Goal: Information Seeking & Learning: Check status

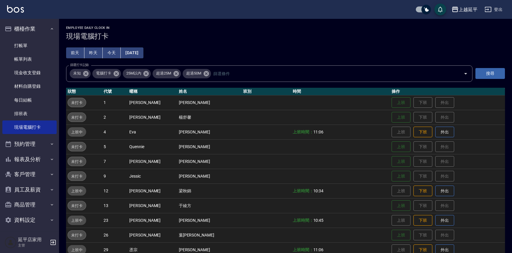
scroll to position [85, 0]
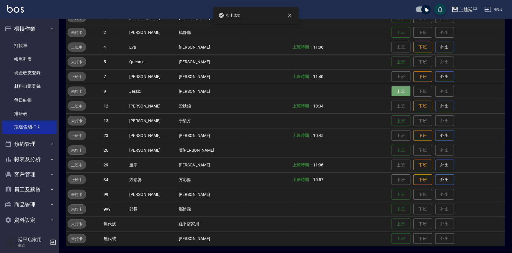
click at [391, 91] on button "上班" at bounding box center [400, 91] width 19 height 10
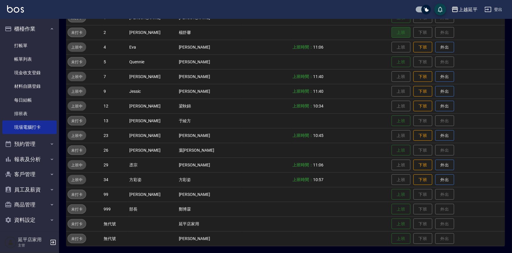
drag, startPoint x: 388, startPoint y: 29, endPoint x: 423, endPoint y: 10, distance: 39.7
click at [415, 9] on div "上越延平 登出 櫃檯作業 打帳單 帳單列表 現金收支登錄 材料自購登錄 每日結帳 排班表 現場電腦打卡 預約管理 預約管理 單日預約紀錄 單週預約紀錄 報表及…" at bounding box center [256, 84] width 512 height 339
click at [394, 8] on div "[PERSON_NAME]出" at bounding box center [256, 9] width 512 height 19
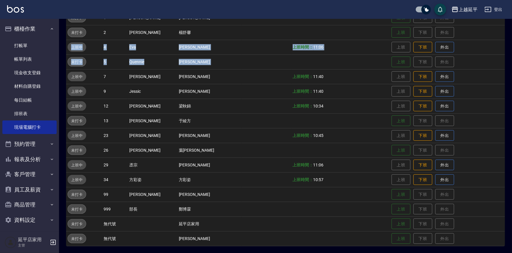
drag, startPoint x: 421, startPoint y: 55, endPoint x: 436, endPoint y: 33, distance: 26.2
click at [426, 25] on tbody "未打卡 1 [PERSON_NAME] [PERSON_NAME] 上班 下班 外出 未打卡 2 [PERSON_NAME] [PERSON_NAME] 上班…" at bounding box center [285, 128] width 439 height 236
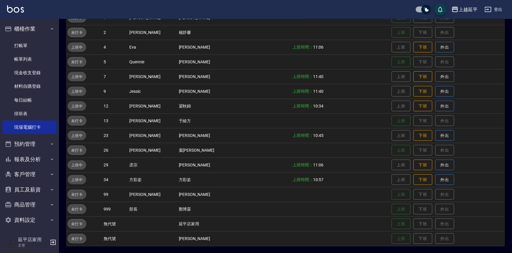
click at [436, 31] on td "上班 下班 外出" at bounding box center [447, 32] width 115 height 15
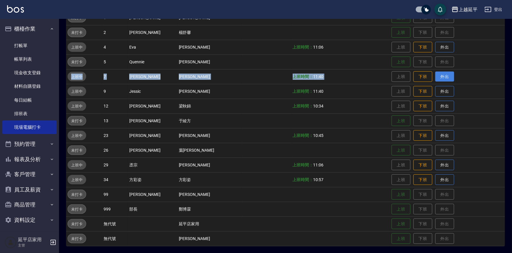
click at [428, 72] on tbody "未打卡 1 [PERSON_NAME] [PERSON_NAME] 上班 下班 外出 未打卡 2 [PERSON_NAME] [PERSON_NAME] 上班…" at bounding box center [285, 128] width 439 height 236
click at [426, 70] on td "上班 下班 外出" at bounding box center [447, 76] width 115 height 15
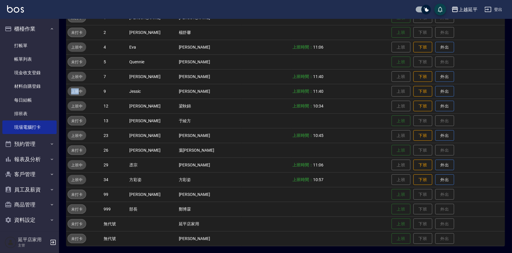
click at [426, 70] on td "上班 下班 外出" at bounding box center [447, 76] width 115 height 15
drag, startPoint x: 423, startPoint y: 68, endPoint x: 424, endPoint y: 59, distance: 8.6
click at [423, 65] on td "上班 下班 外出" at bounding box center [447, 62] width 115 height 15
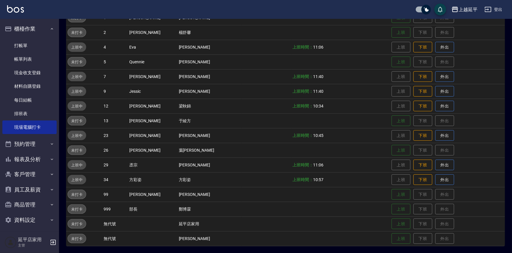
click at [424, 58] on td "上班 下班 外出" at bounding box center [447, 62] width 115 height 15
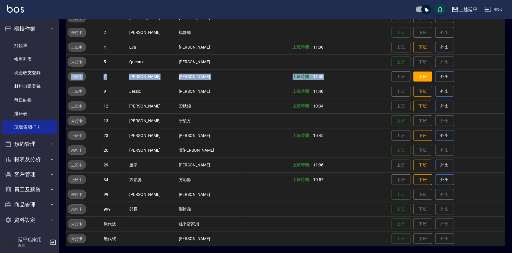
click at [422, 75] on tbody "未打卡 1 [PERSON_NAME] [PERSON_NAME] 上班 下班 外出 未打卡 2 [PERSON_NAME] [PERSON_NAME] 上班…" at bounding box center [285, 128] width 439 height 236
drag, startPoint x: 440, startPoint y: 120, endPoint x: 456, endPoint y: 114, distance: 17.4
click at [456, 114] on tbody "未打卡 1 [PERSON_NAME] [PERSON_NAME] 上班 下班 外出 未打卡 2 [PERSON_NAME] [PERSON_NAME] 上班…" at bounding box center [285, 128] width 439 height 236
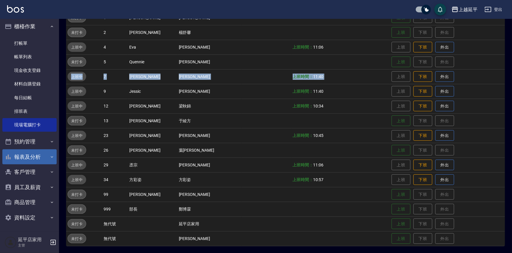
scroll to position [3, 0]
click at [33, 153] on button "報表及分析" at bounding box center [29, 156] width 54 height 15
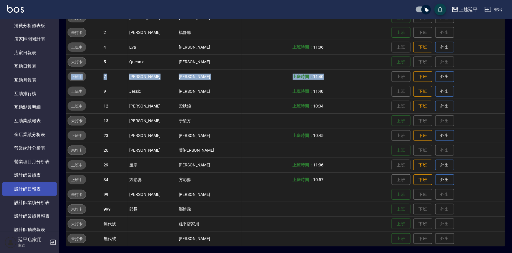
scroll to position [191, 0]
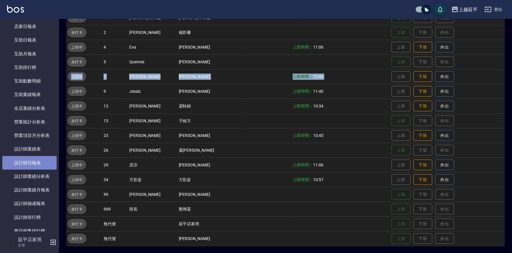
click at [41, 158] on link "設計師日報表" at bounding box center [29, 163] width 54 height 14
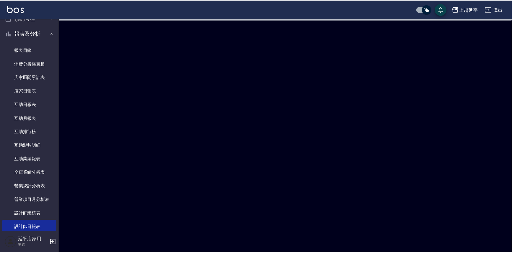
scroll to position [110, 0]
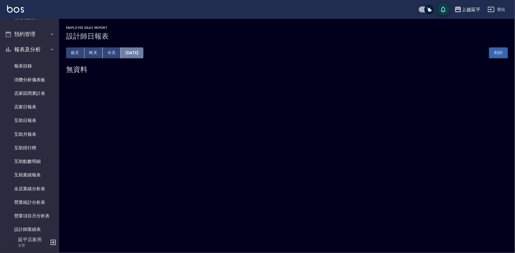
click at [143, 54] on button "[DATE]" at bounding box center [132, 52] width 22 height 11
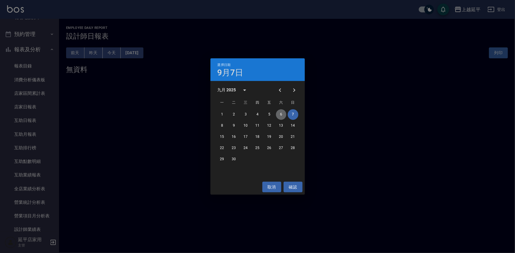
click at [282, 114] on button "6" at bounding box center [281, 114] width 11 height 11
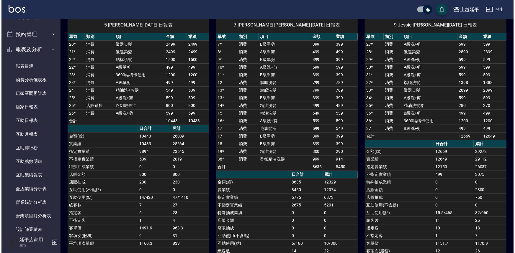
scroll to position [27, 0]
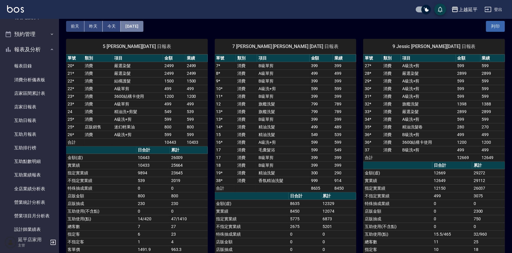
click at [136, 29] on button "[DATE]" at bounding box center [132, 26] width 22 height 11
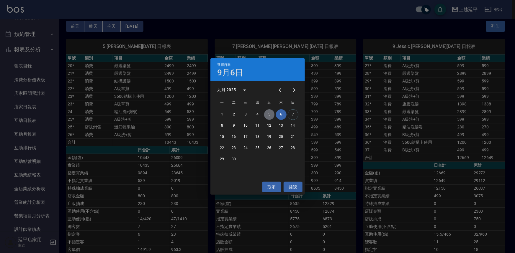
click at [268, 114] on button "5" at bounding box center [269, 114] width 11 height 11
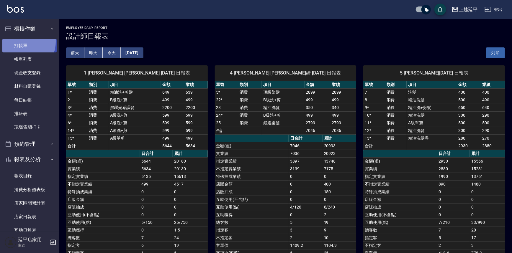
click at [21, 41] on link "打帳單" at bounding box center [29, 46] width 54 height 14
